Goal: Find specific page/section: Find specific page/section

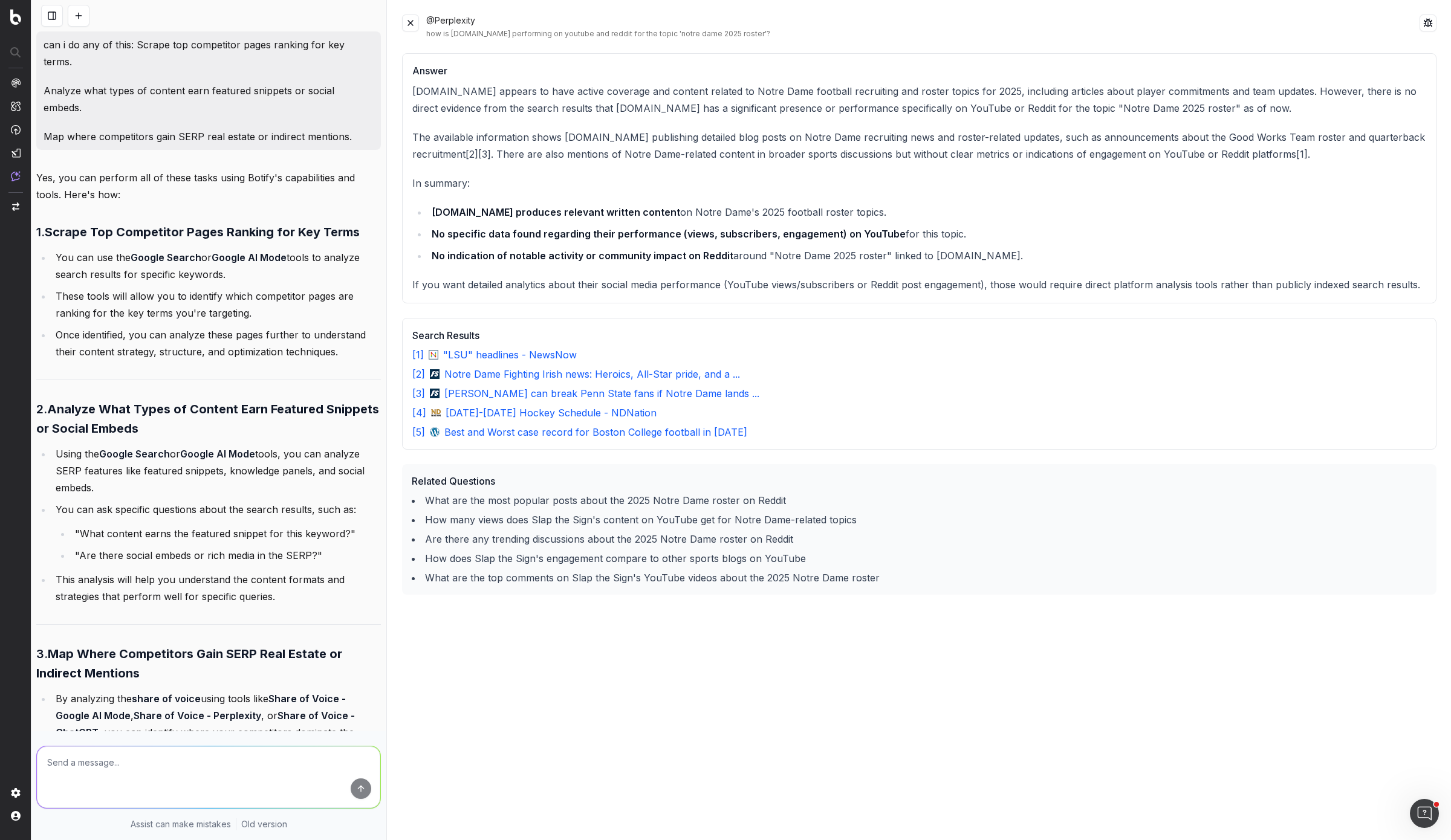
scroll to position [3217, 0]
